Goal: Information Seeking & Learning: Check status

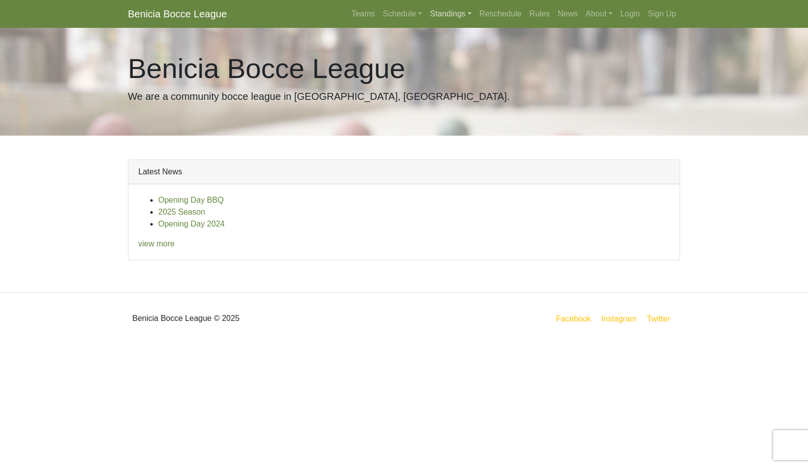
click at [466, 20] on link "Standings" at bounding box center [450, 14] width 49 height 20
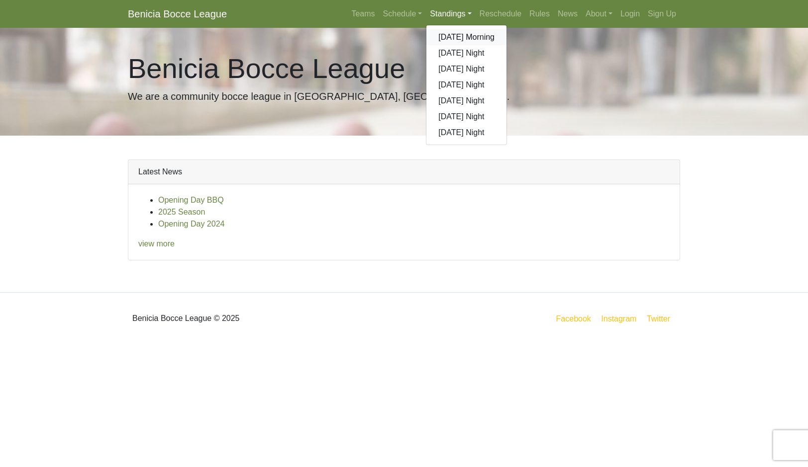
click at [501, 45] on link "[DATE] Morning" at bounding box center [466, 37] width 80 height 16
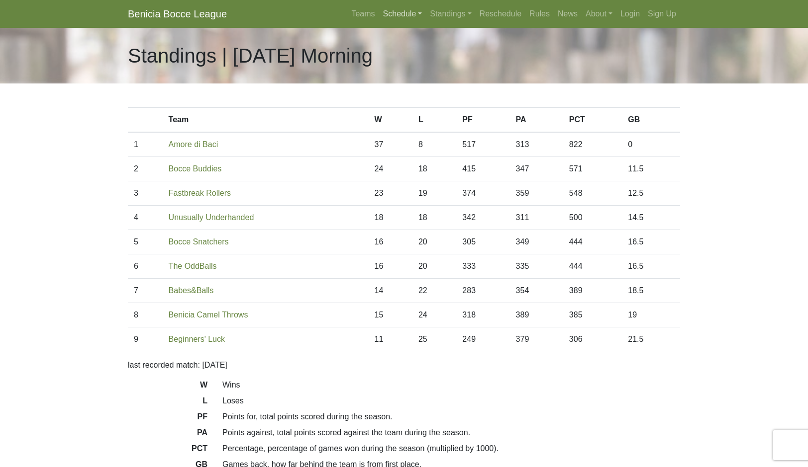
click at [395, 22] on link "Schedule" at bounding box center [402, 14] width 47 height 20
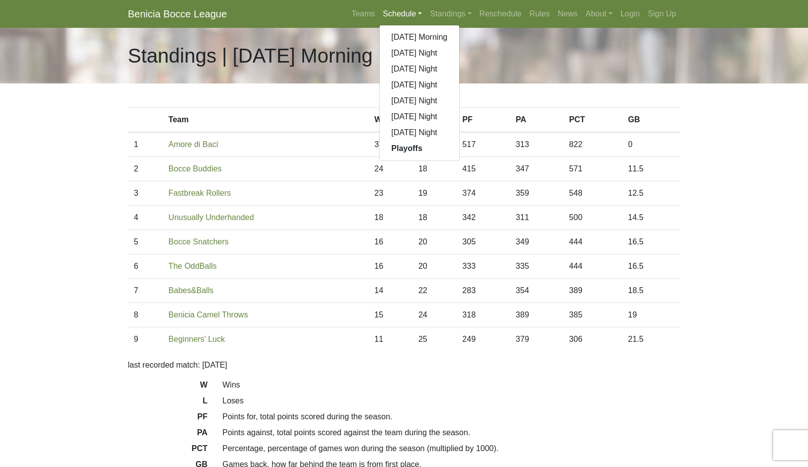
click at [430, 45] on link "[DATE] Morning" at bounding box center [419, 37] width 80 height 16
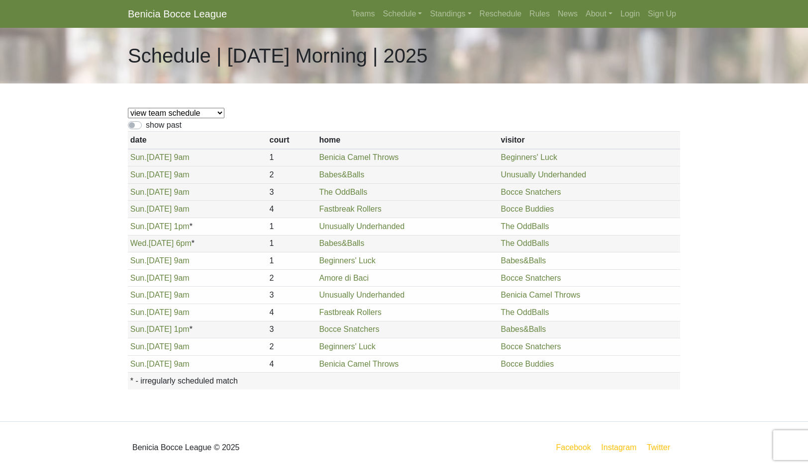
click at [224, 131] on div "show past" at bounding box center [404, 125] width 552 height 12
click at [165, 131] on label "show past" at bounding box center [164, 125] width 36 height 12
click at [152, 126] on input "show past" at bounding box center [149, 122] width 6 height 6
checkbox input "true"
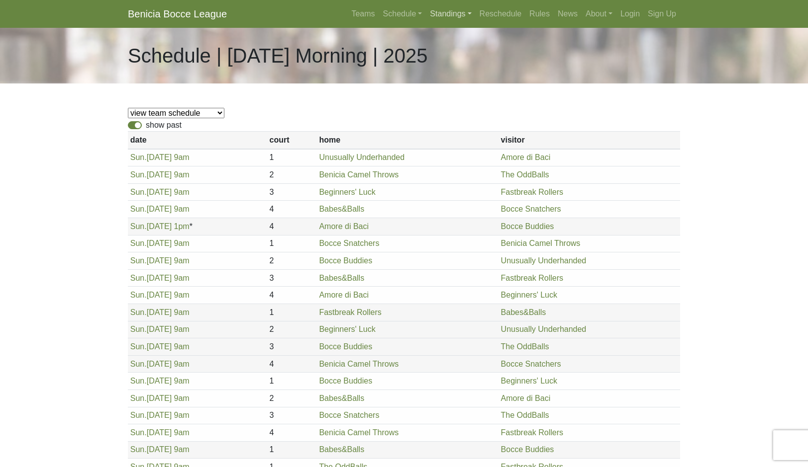
click at [461, 21] on link "Standings" at bounding box center [450, 14] width 49 height 20
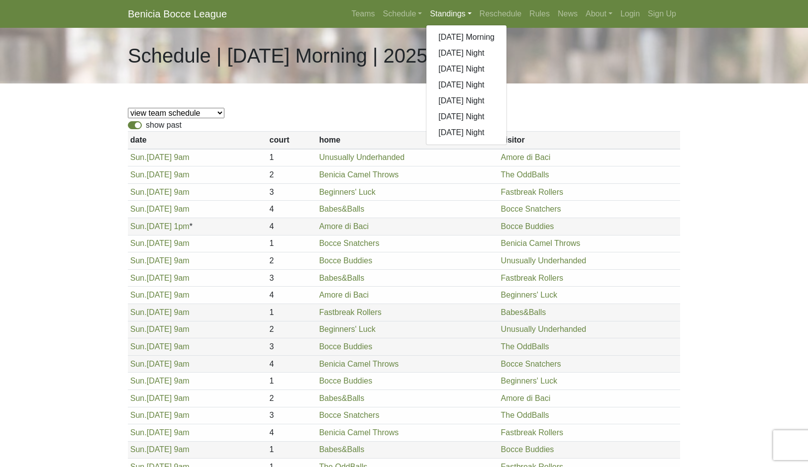
click at [490, 45] on link "[DATE] Morning" at bounding box center [466, 37] width 80 height 16
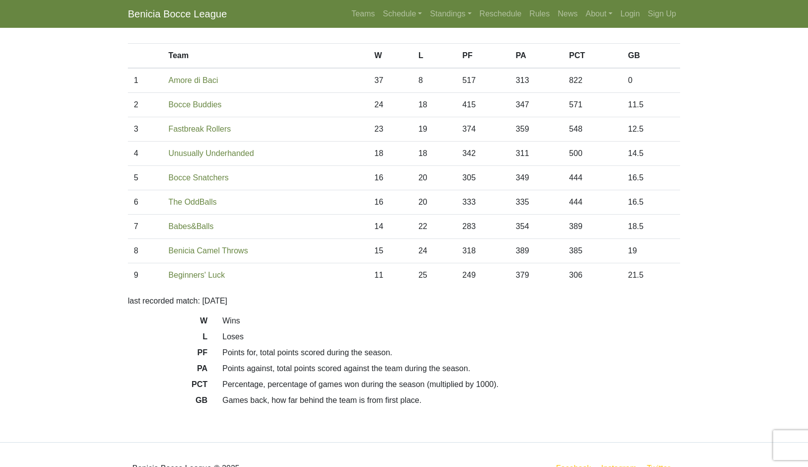
scroll to position [78, 0]
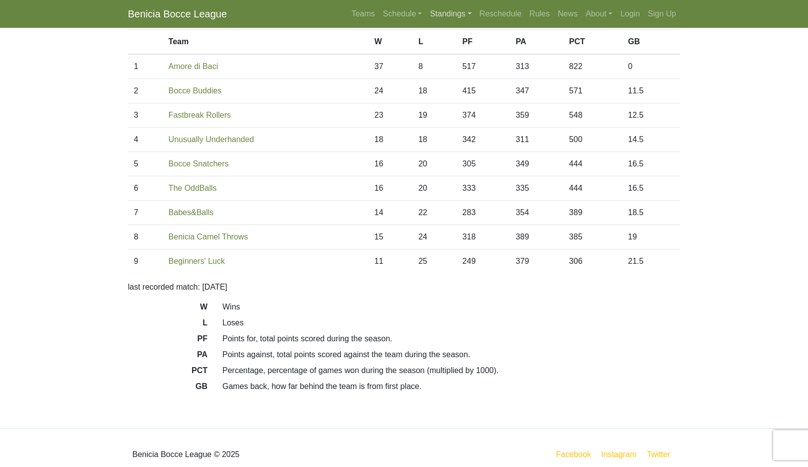
click at [459, 24] on link "Standings" at bounding box center [450, 14] width 49 height 20
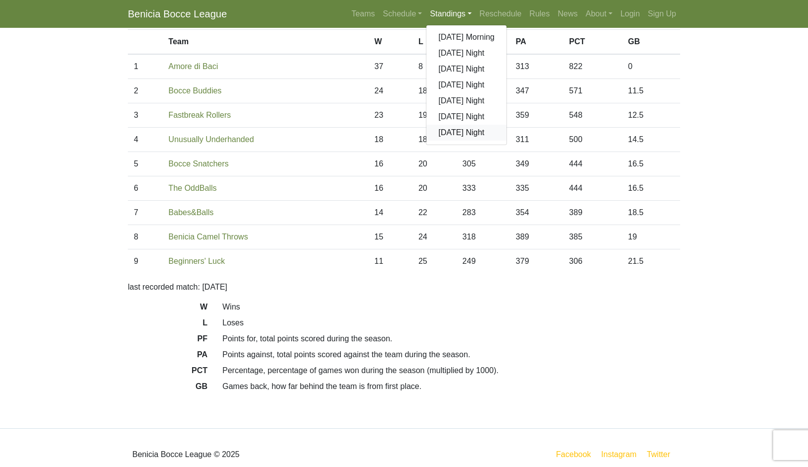
click at [472, 141] on link "[DATE] Night" at bounding box center [466, 133] width 80 height 16
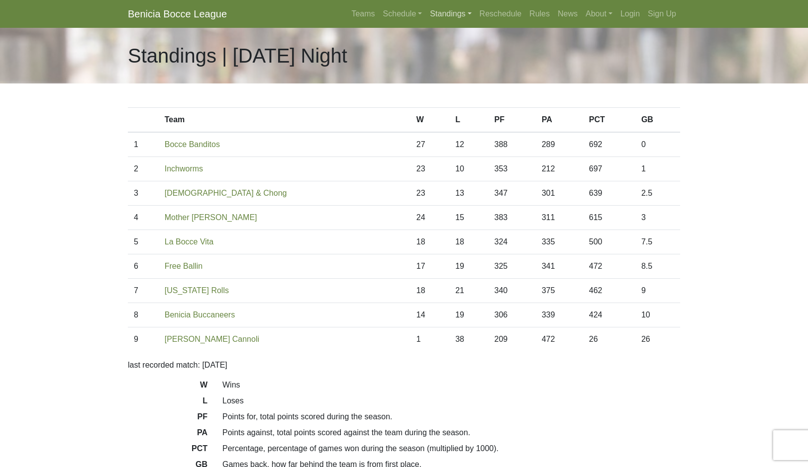
click at [475, 24] on link "Standings" at bounding box center [450, 14] width 49 height 20
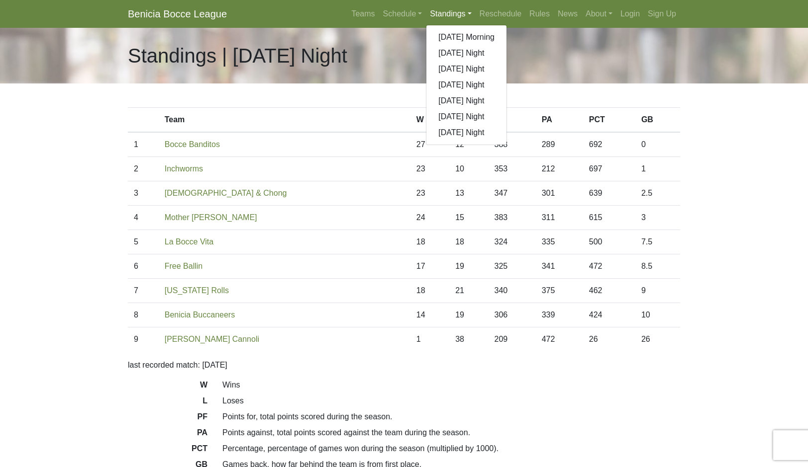
click at [487, 93] on link "[DATE] Night" at bounding box center [466, 85] width 80 height 16
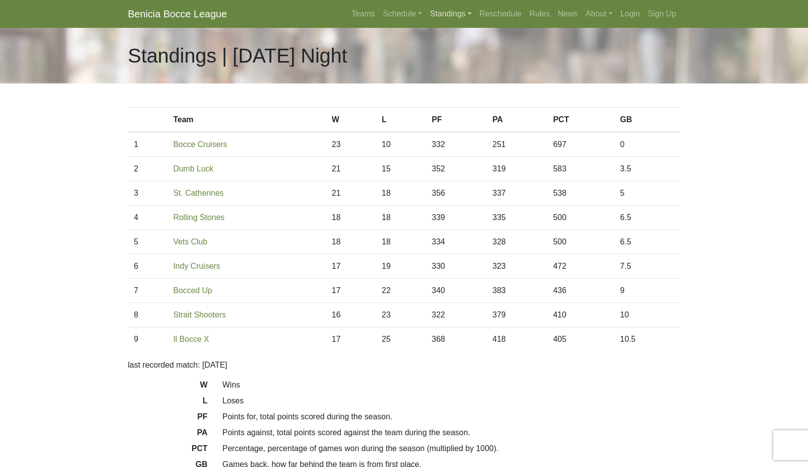
click at [472, 24] on link "Standings" at bounding box center [450, 14] width 49 height 20
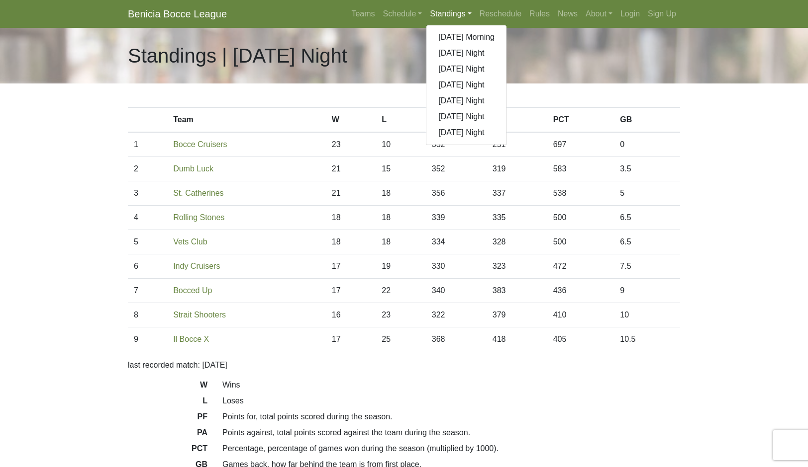
click at [497, 77] on link "[DATE] Night" at bounding box center [466, 69] width 80 height 16
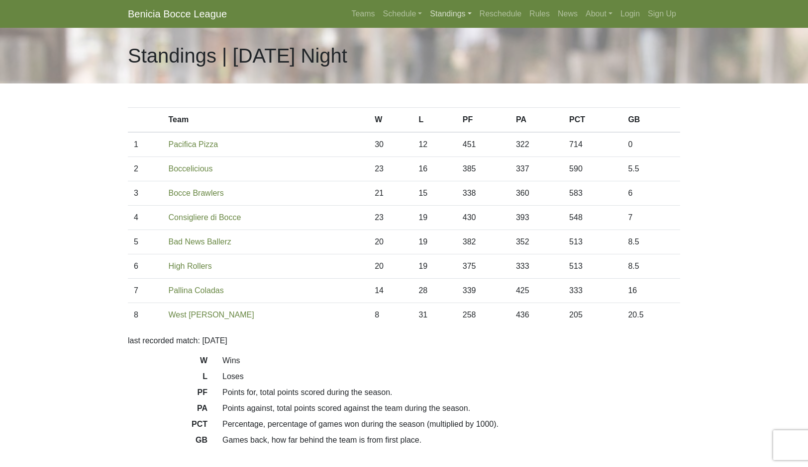
click at [475, 24] on link "Standings" at bounding box center [450, 14] width 49 height 20
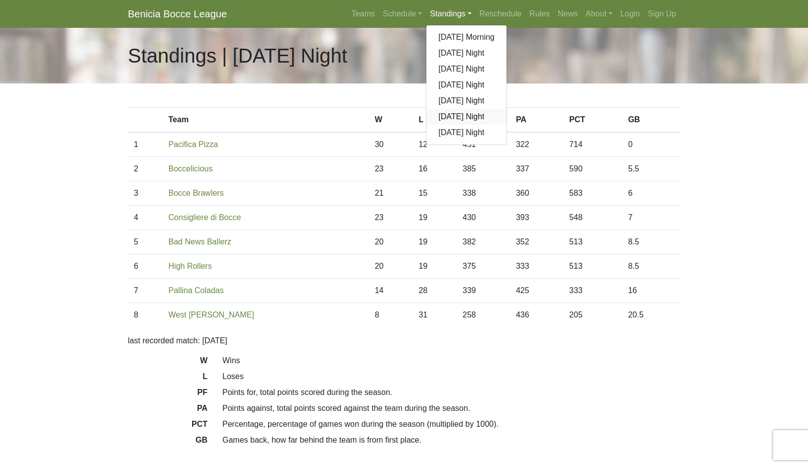
click at [498, 125] on link "[DATE] Night" at bounding box center [466, 117] width 80 height 16
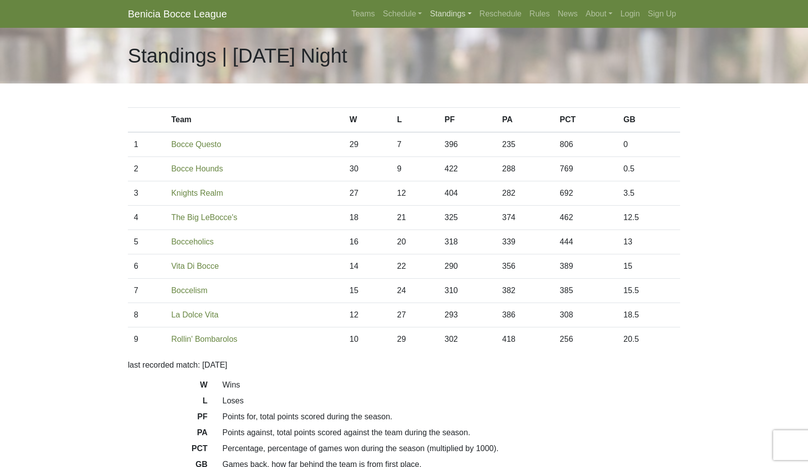
click at [459, 24] on link "Standings" at bounding box center [450, 14] width 49 height 20
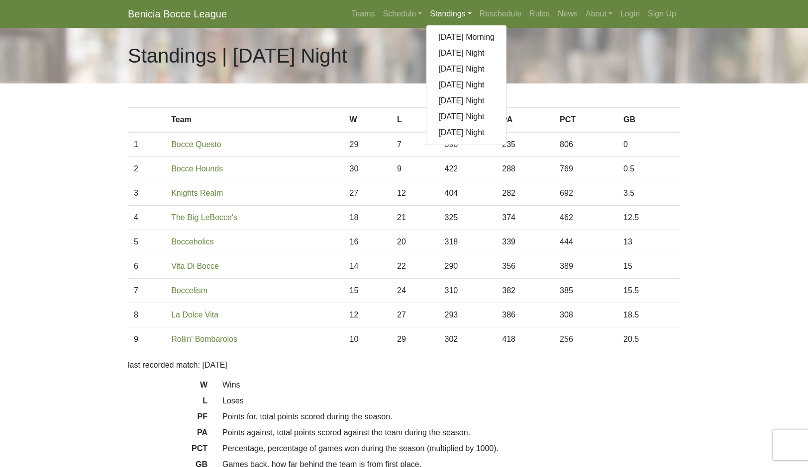
click at [506, 45] on link "[DATE] Morning" at bounding box center [466, 37] width 80 height 16
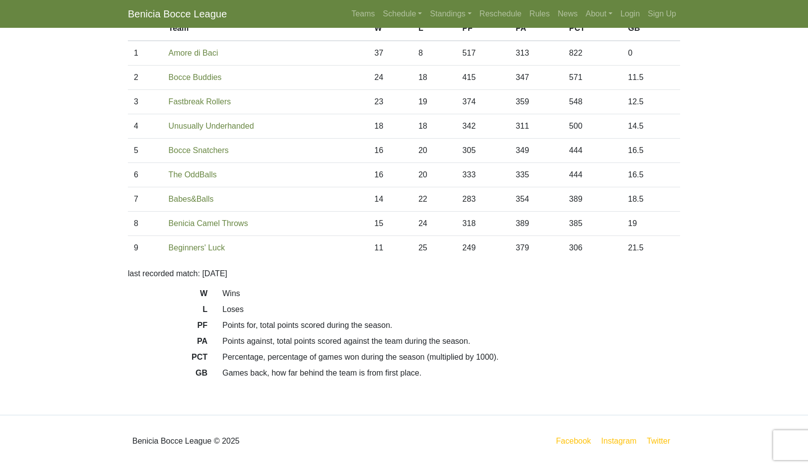
scroll to position [100, 0]
click at [472, 24] on link "Standings" at bounding box center [450, 14] width 49 height 20
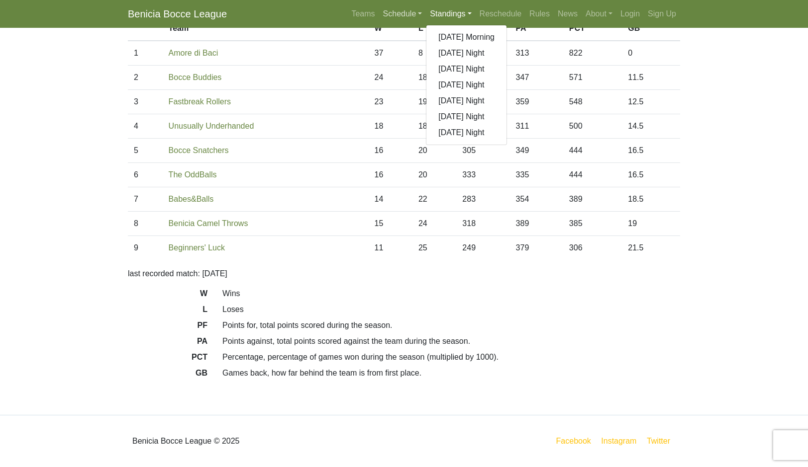
click at [399, 24] on link "Schedule" at bounding box center [402, 14] width 47 height 20
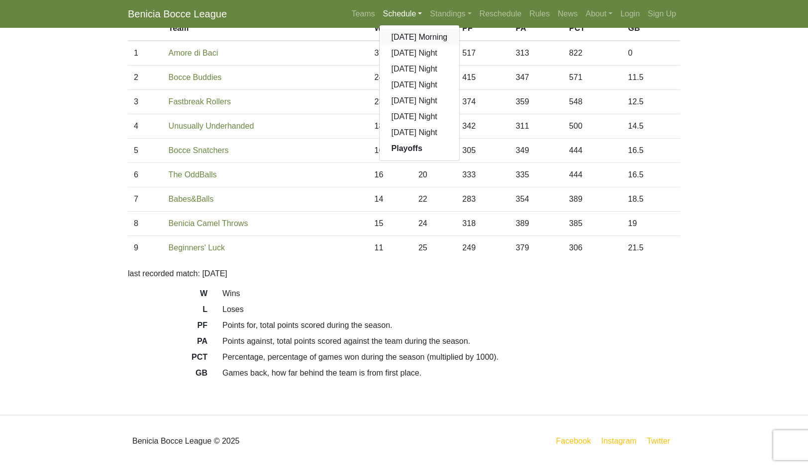
click at [433, 45] on link "[DATE] Morning" at bounding box center [419, 37] width 80 height 16
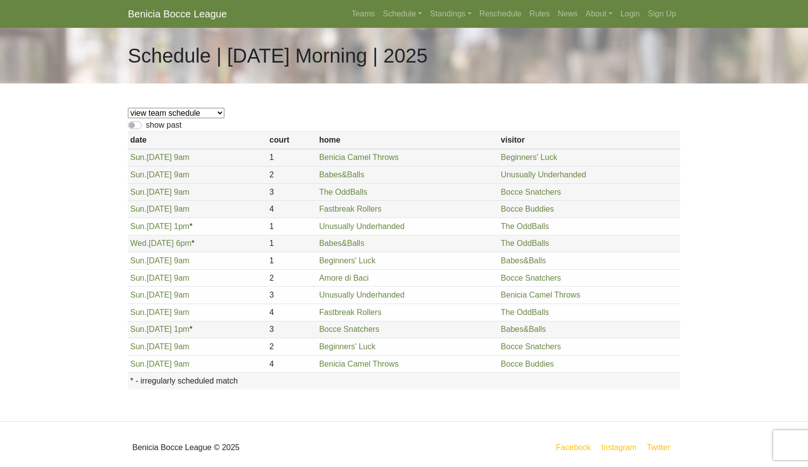
click at [468, 24] on link "Standings" at bounding box center [450, 14] width 49 height 20
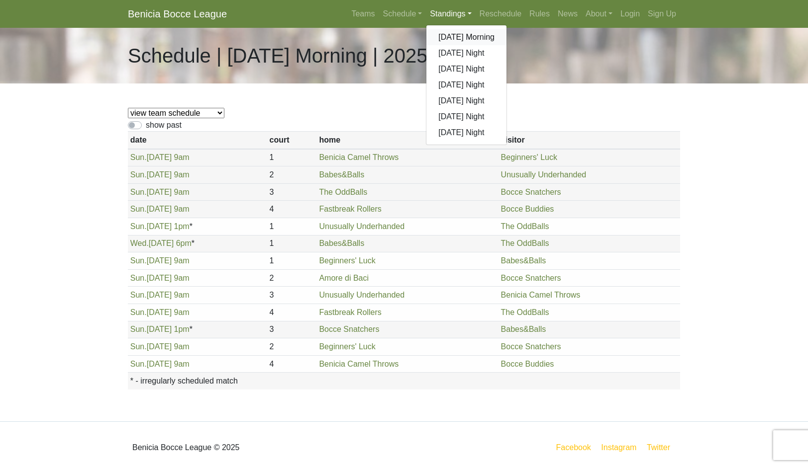
click at [506, 45] on link "[DATE] Morning" at bounding box center [466, 37] width 80 height 16
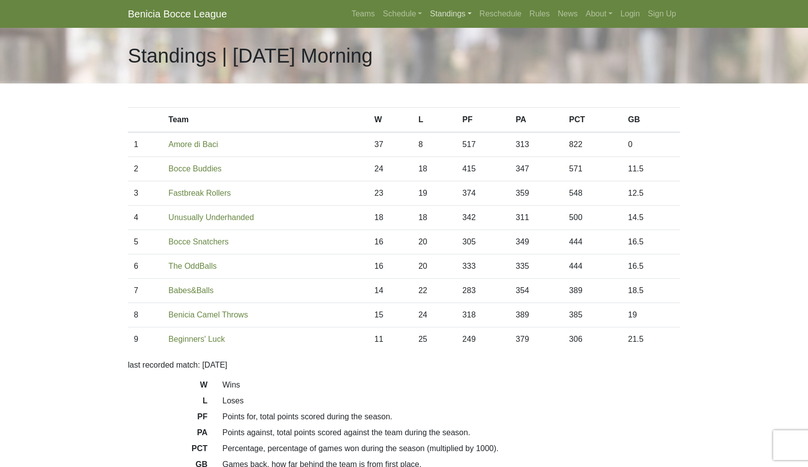
click at [475, 24] on link "Standings" at bounding box center [450, 14] width 49 height 20
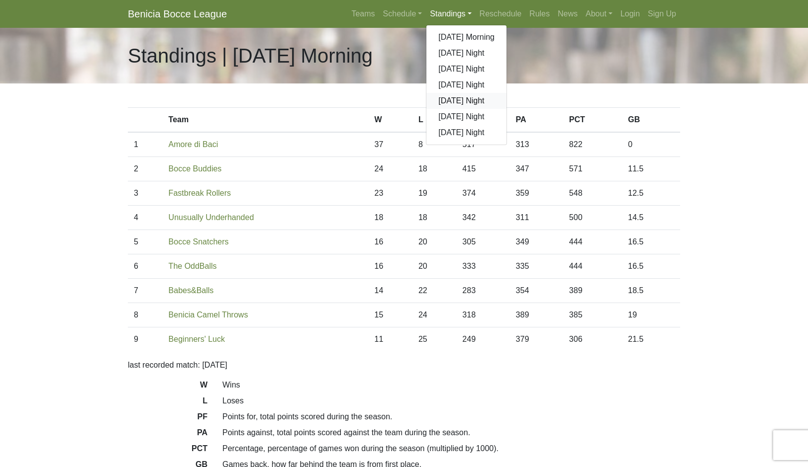
click at [506, 109] on link "[DATE] Night" at bounding box center [466, 101] width 80 height 16
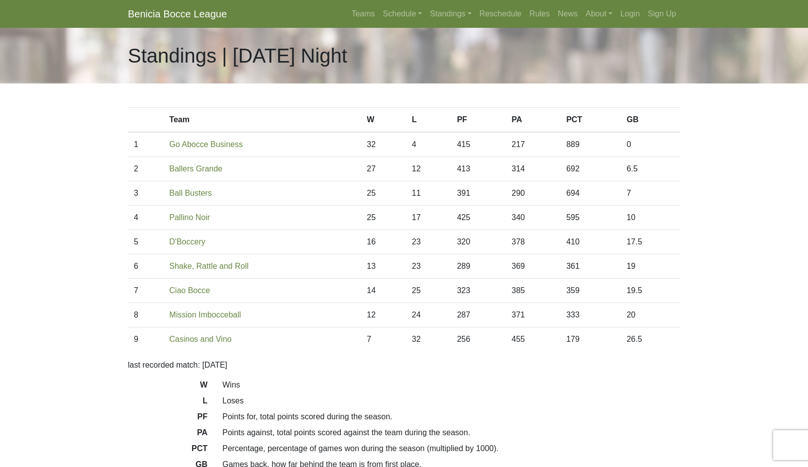
click at [475, 24] on link "Standings" at bounding box center [450, 14] width 49 height 20
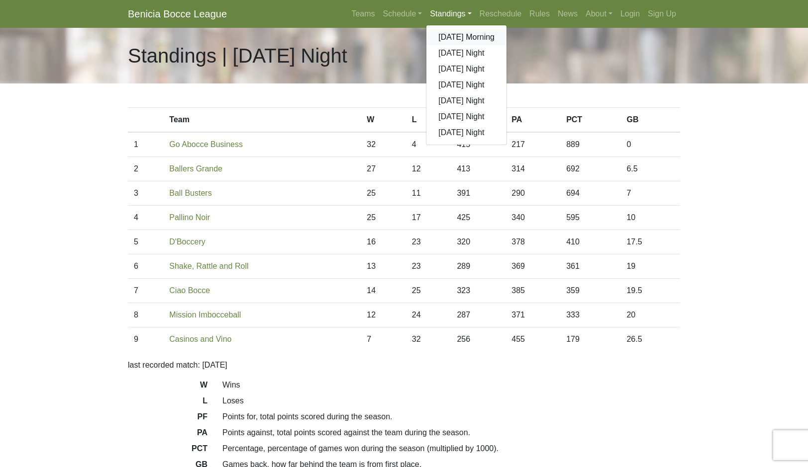
click at [506, 45] on link "[DATE] Morning" at bounding box center [466, 37] width 80 height 16
